Goal: Understand process/instructions: Learn how to perform a task or action

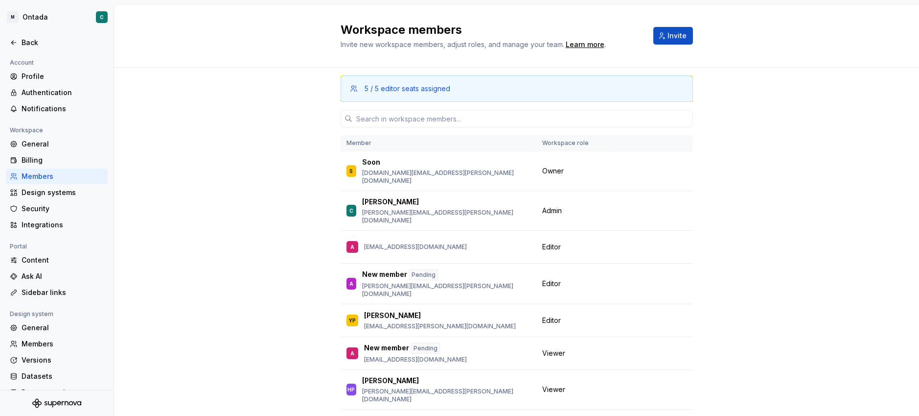
scroll to position [70, 0]
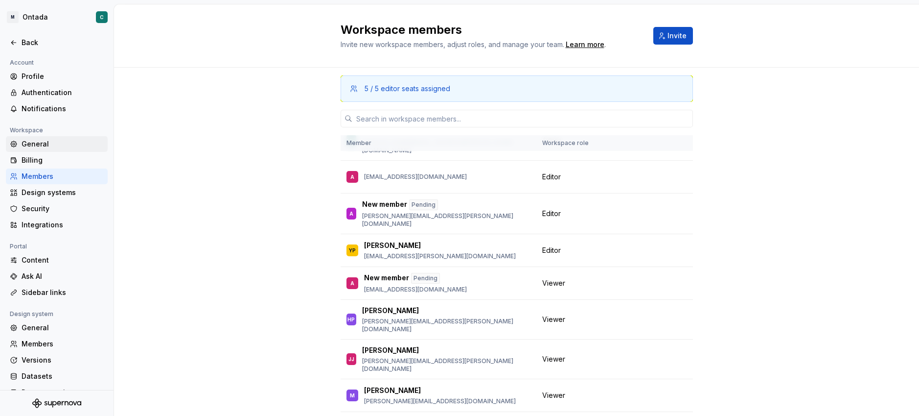
click at [29, 145] on div "General" at bounding box center [63, 144] width 82 height 10
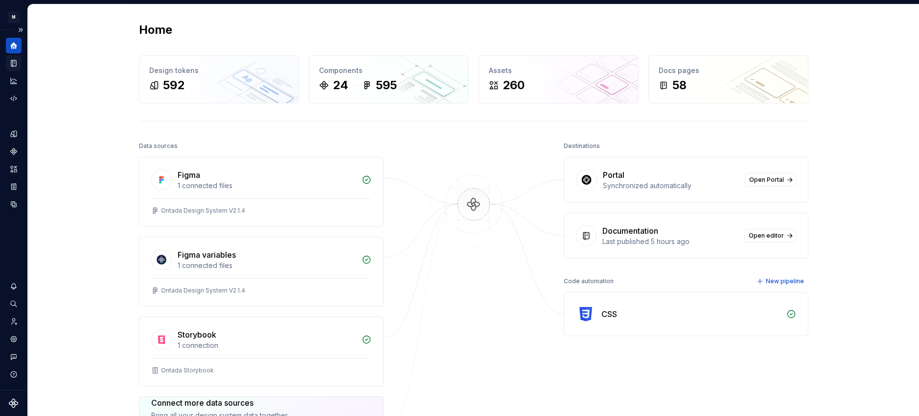
click at [14, 66] on icon "Documentation" at bounding box center [13, 63] width 9 height 9
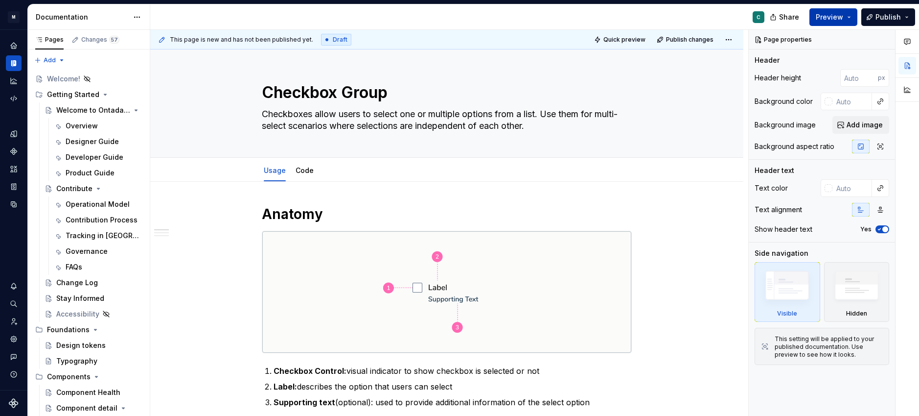
click at [823, 17] on span "Preview" at bounding box center [829, 17] width 27 height 10
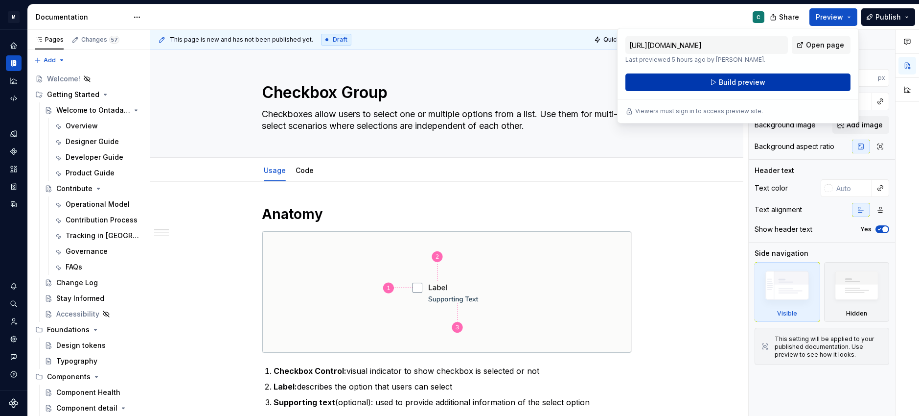
click at [714, 79] on button "Build preview" at bounding box center [738, 82] width 225 height 18
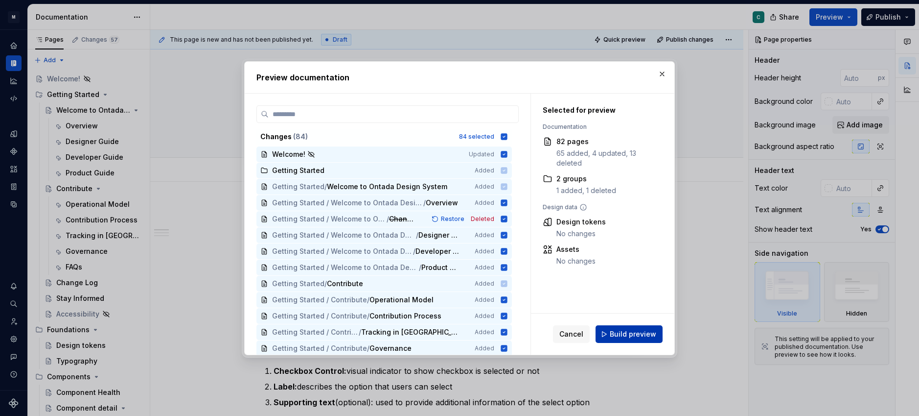
click at [637, 338] on span "Build preview" at bounding box center [633, 334] width 46 height 10
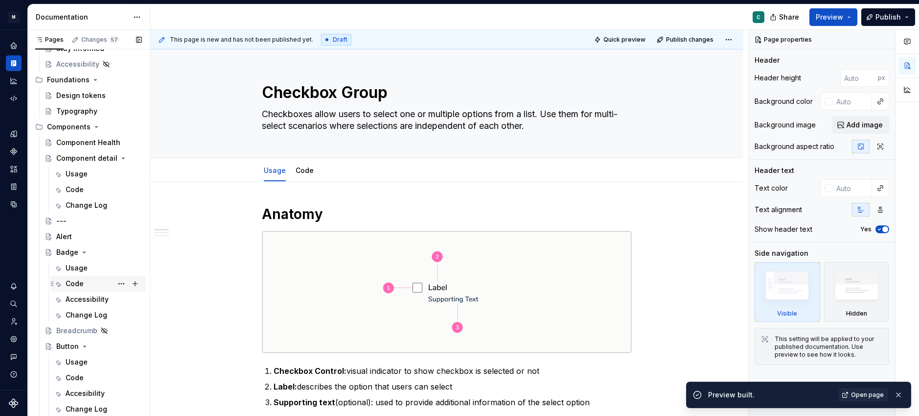
scroll to position [255, 0]
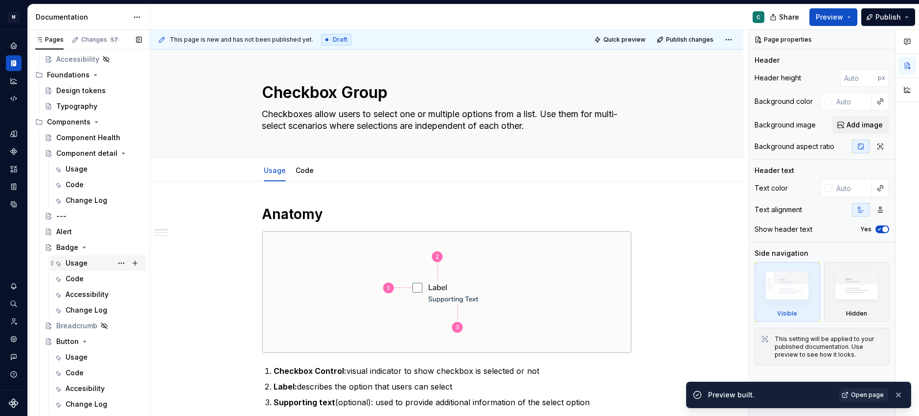
click at [72, 262] on div "Usage" at bounding box center [77, 263] width 22 height 10
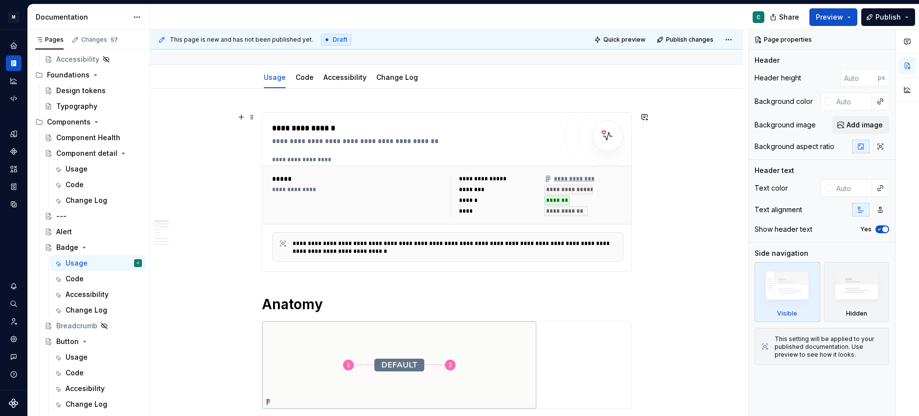
scroll to position [141, 0]
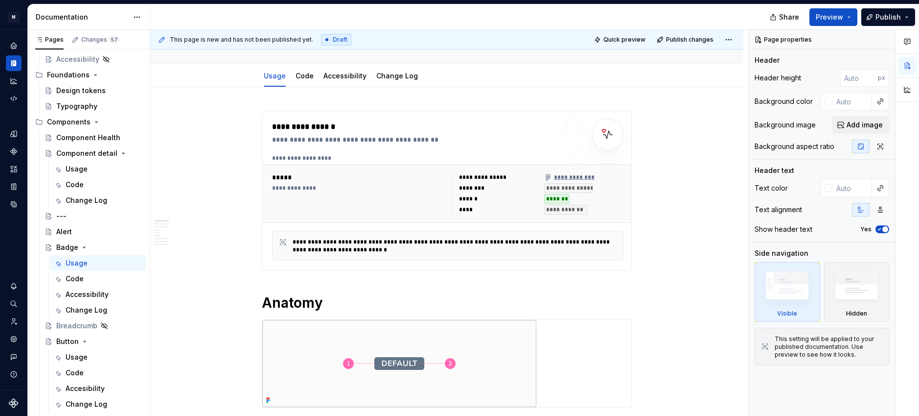
type textarea "*"
